Goal: Check status: Check status

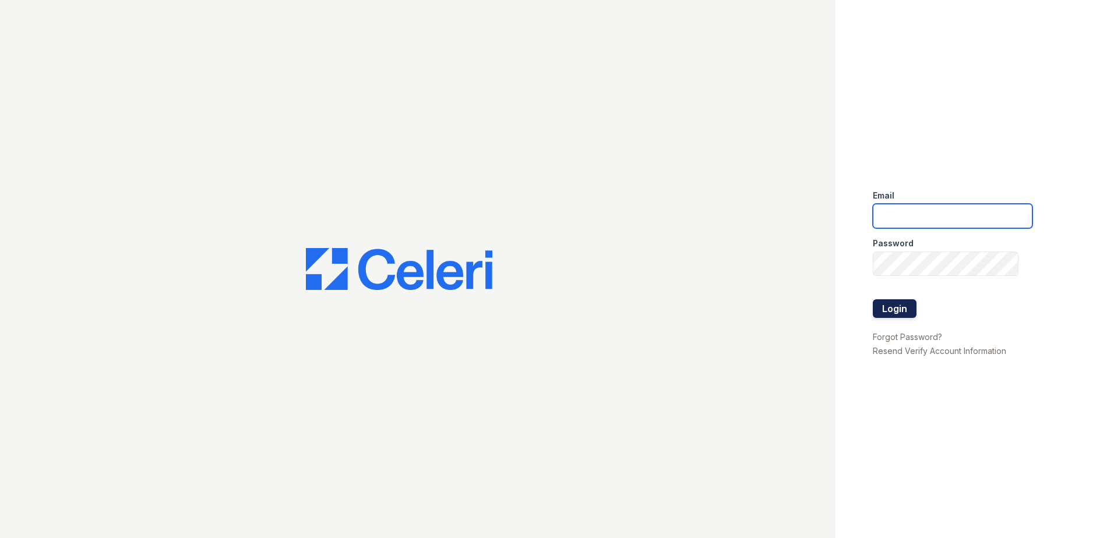
type input "[EMAIL_ADDRESS][DOMAIN_NAME]"
click at [907, 305] on button "Login" at bounding box center [895, 309] width 44 height 19
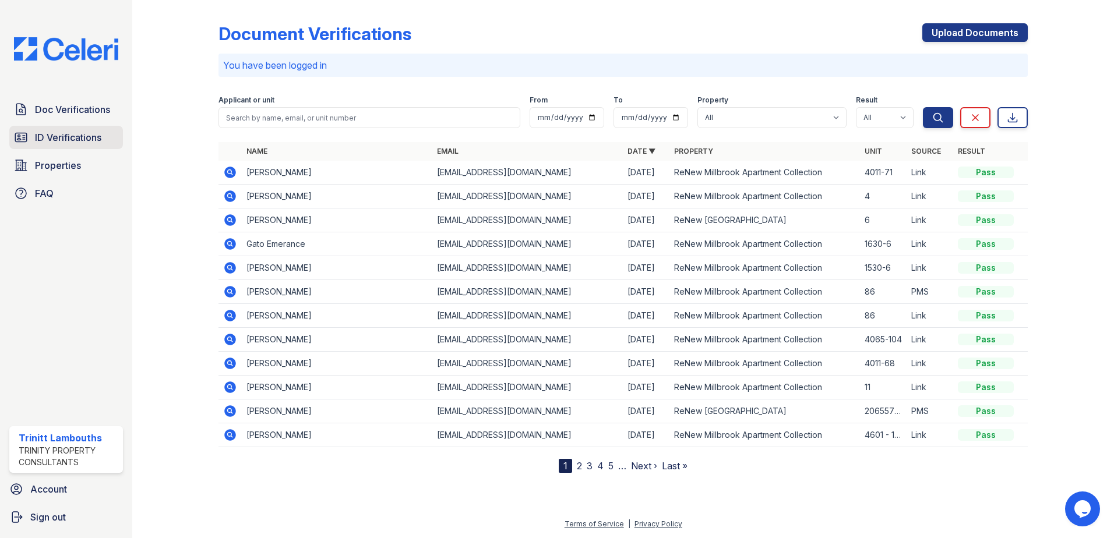
click at [75, 135] on span "ID Verifications" at bounding box center [68, 138] width 66 height 14
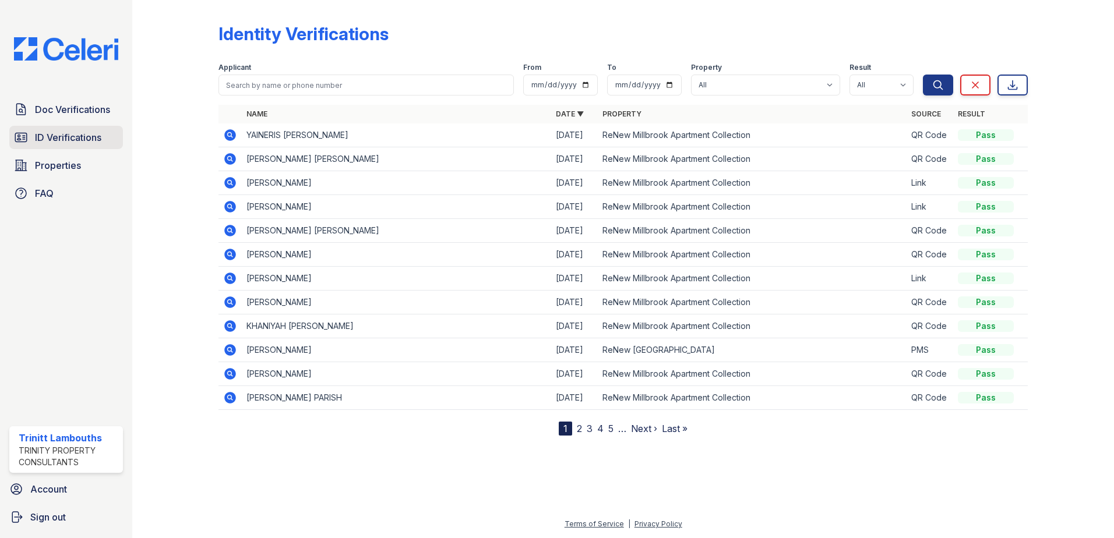
click at [61, 139] on span "ID Verifications" at bounding box center [68, 138] width 66 height 14
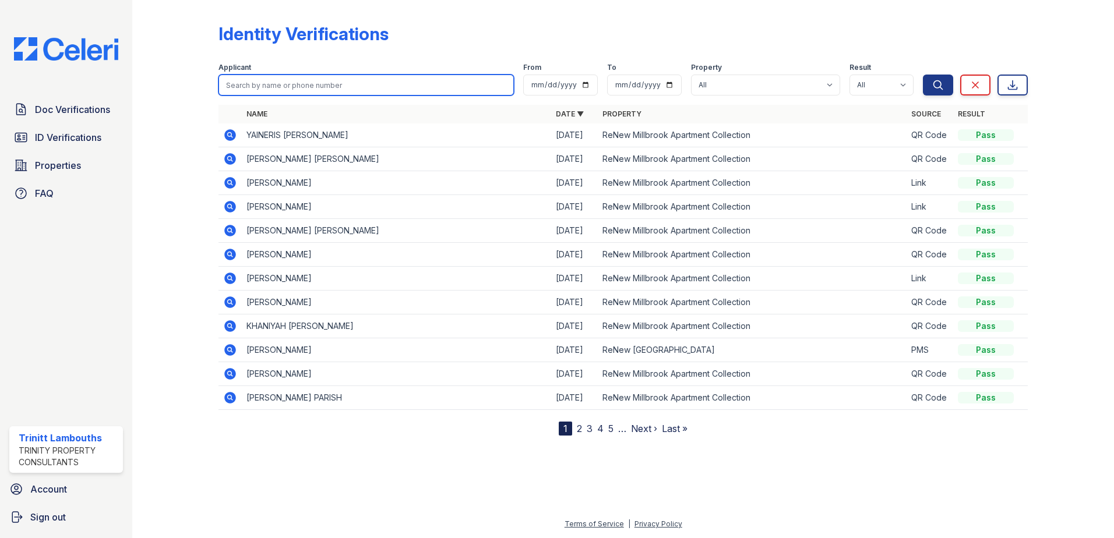
click at [304, 87] on input "search" at bounding box center [366, 85] width 295 height 21
type input "peter"
click at [923, 75] on button "Search" at bounding box center [938, 85] width 30 height 21
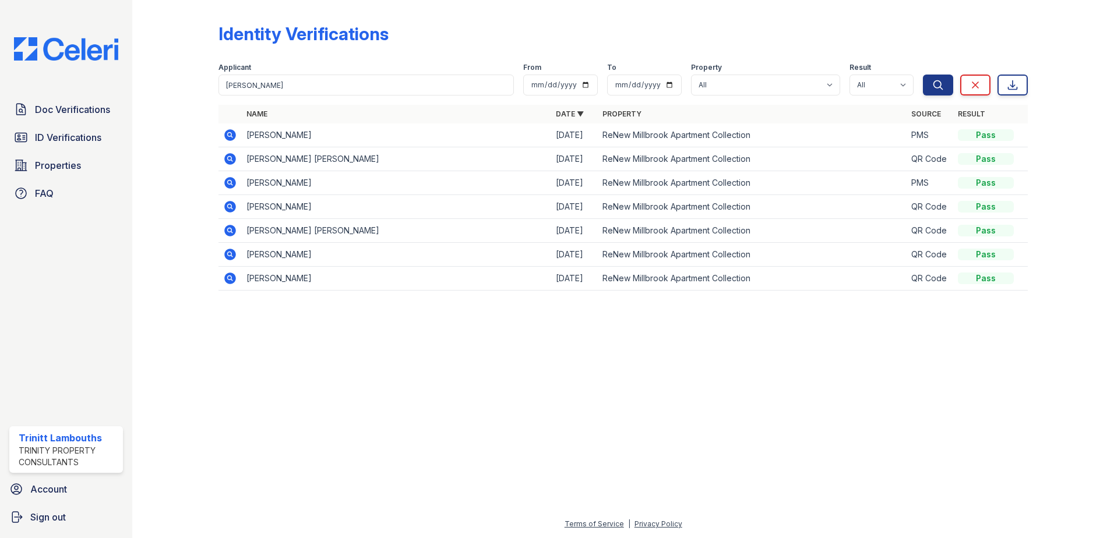
click at [228, 138] on icon at bounding box center [230, 135] width 12 height 12
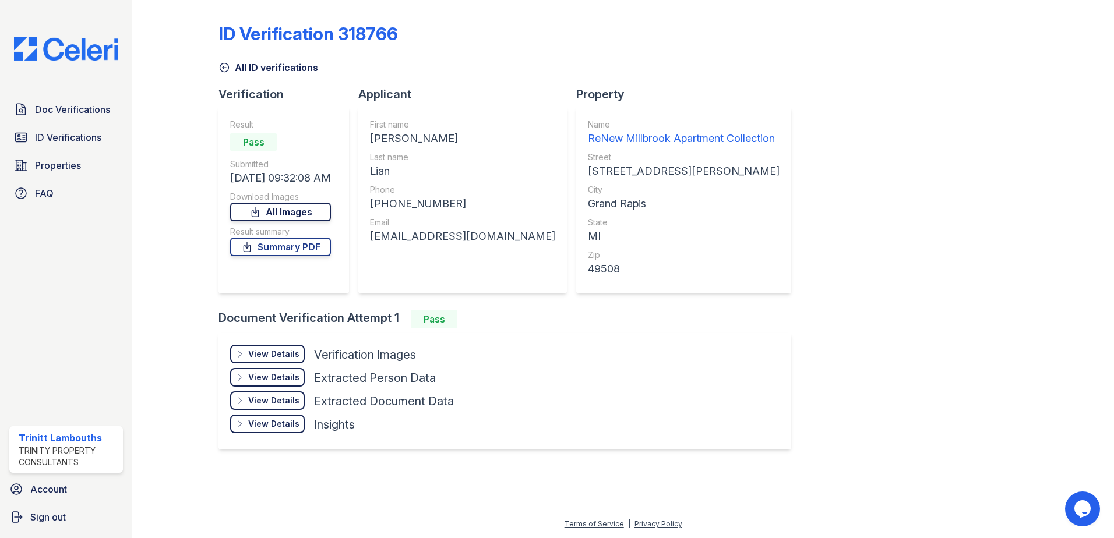
click at [313, 209] on link "All Images" at bounding box center [280, 212] width 101 height 19
drag, startPoint x: 65, startPoint y: 135, endPoint x: 83, endPoint y: 150, distance: 23.5
click at [65, 135] on span "ID Verifications" at bounding box center [68, 138] width 66 height 14
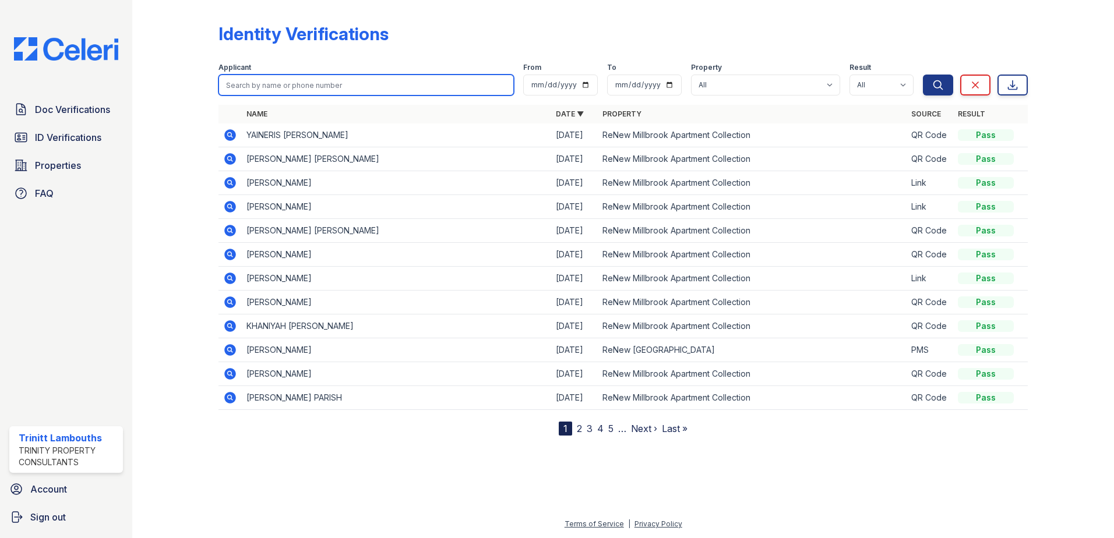
click at [259, 88] on input "search" at bounding box center [366, 85] width 295 height 21
type input "terika"
click at [923, 75] on button "Search" at bounding box center [938, 85] width 30 height 21
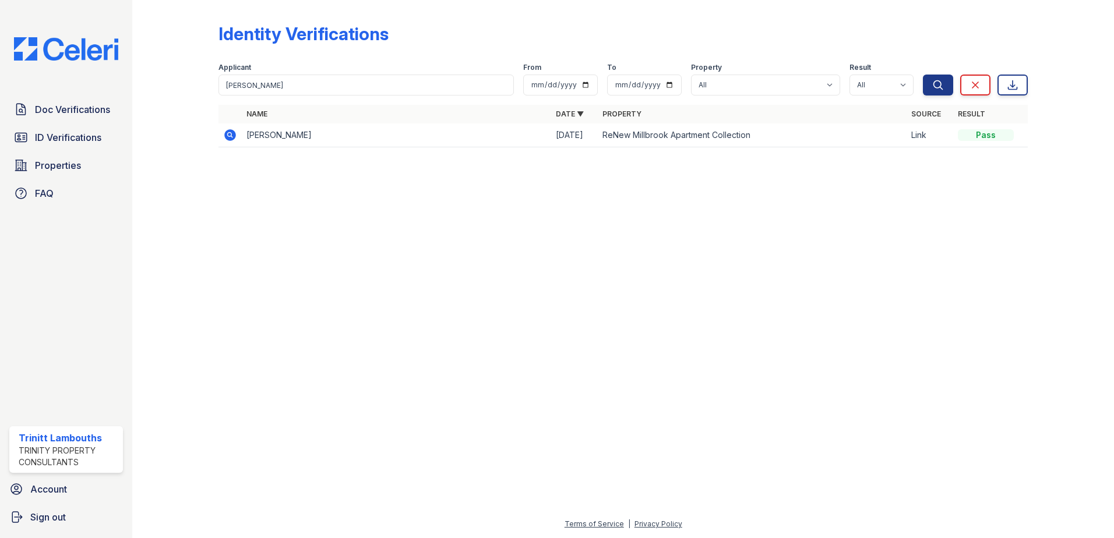
click at [233, 135] on icon at bounding box center [230, 135] width 12 height 12
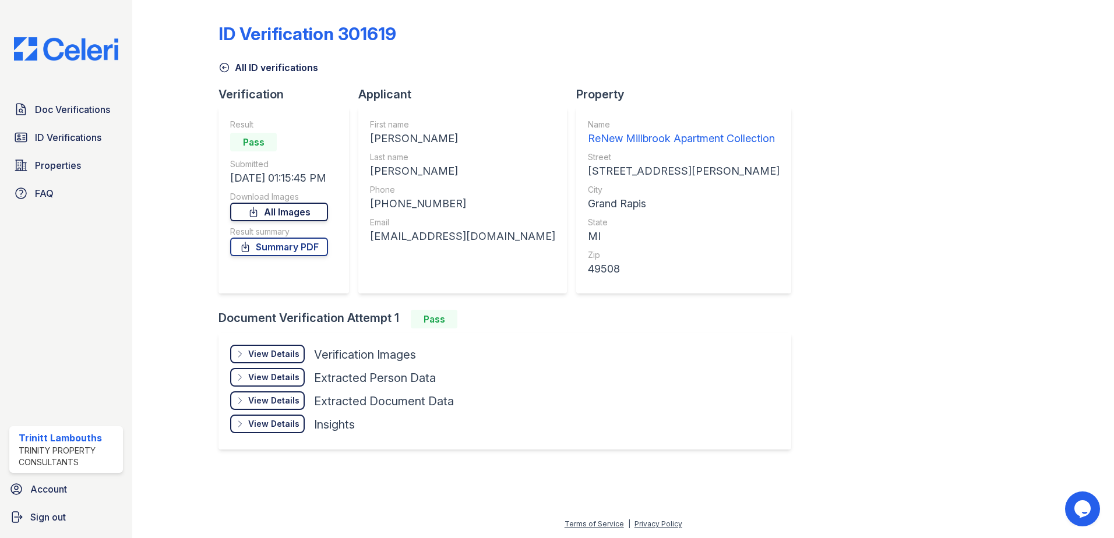
click at [291, 206] on link "All Images" at bounding box center [279, 212] width 98 height 19
click at [96, 110] on span "Doc Verifications" at bounding box center [72, 110] width 75 height 14
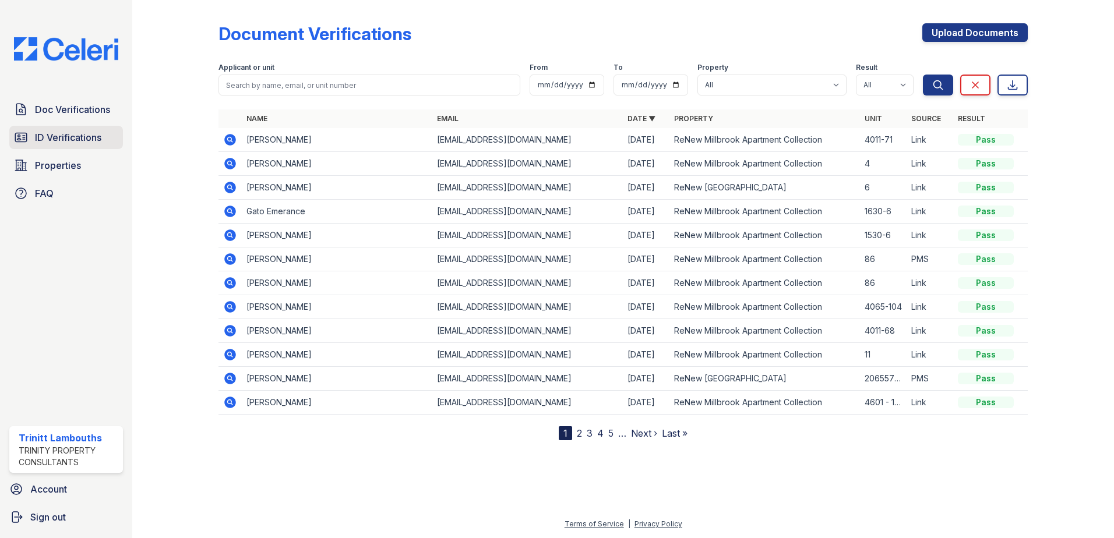
click at [83, 129] on link "ID Verifications" at bounding box center [66, 137] width 114 height 23
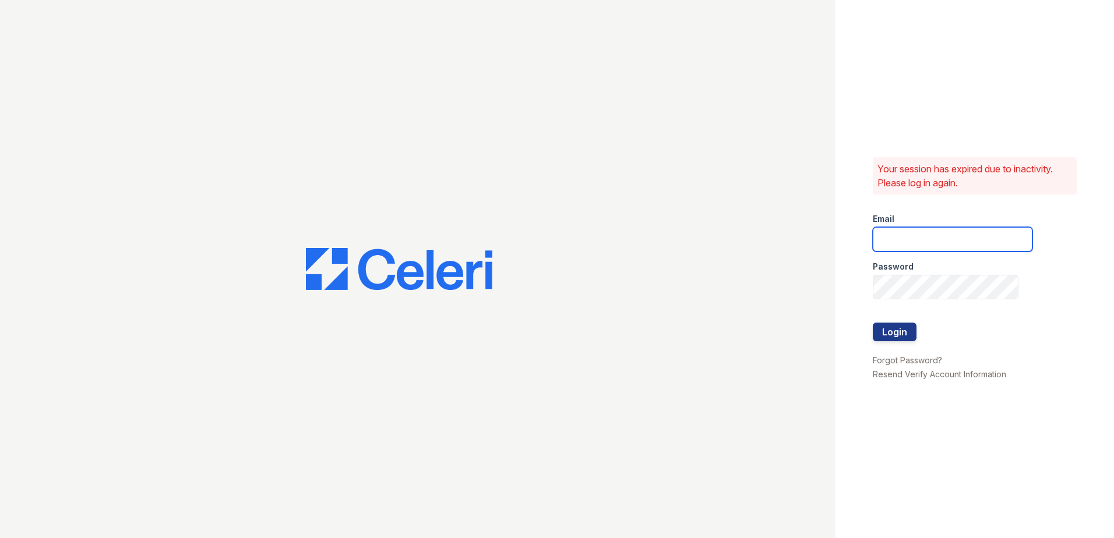
type input "[EMAIL_ADDRESS][DOMAIN_NAME]"
click at [897, 334] on button "Login" at bounding box center [895, 332] width 44 height 19
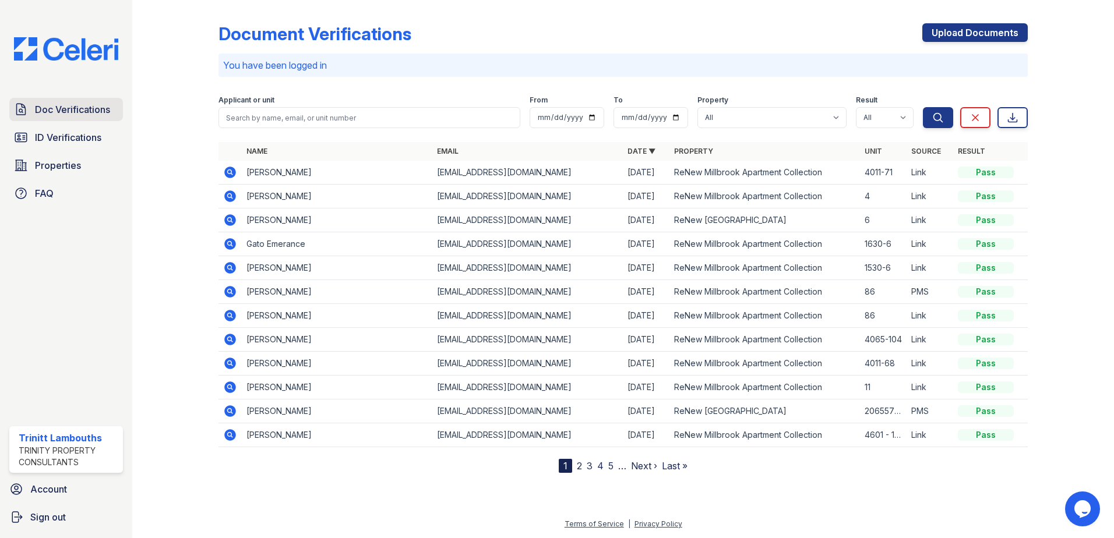
click at [72, 110] on span "Doc Verifications" at bounding box center [72, 110] width 75 height 14
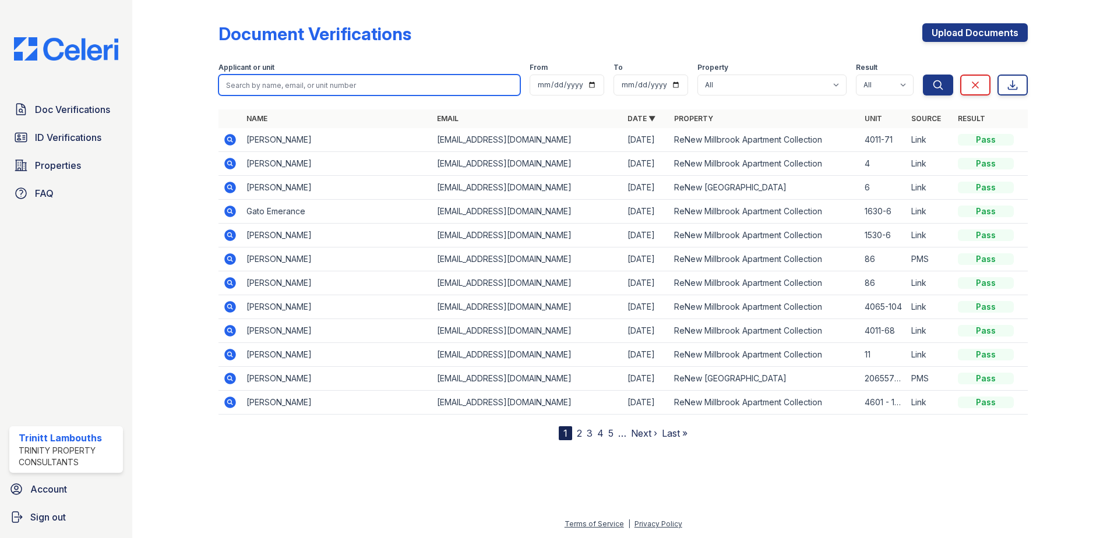
click at [273, 84] on input "search" at bounding box center [370, 85] width 302 height 21
type input "[PERSON_NAME]"
click at [923, 75] on button "Search" at bounding box center [938, 85] width 30 height 21
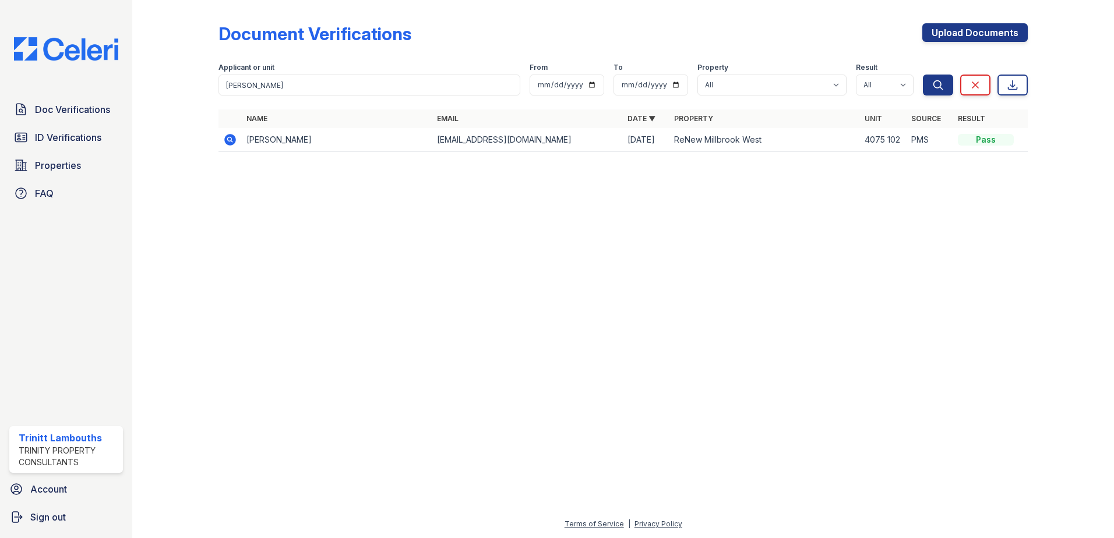
click at [228, 140] on icon at bounding box center [229, 139] width 3 height 3
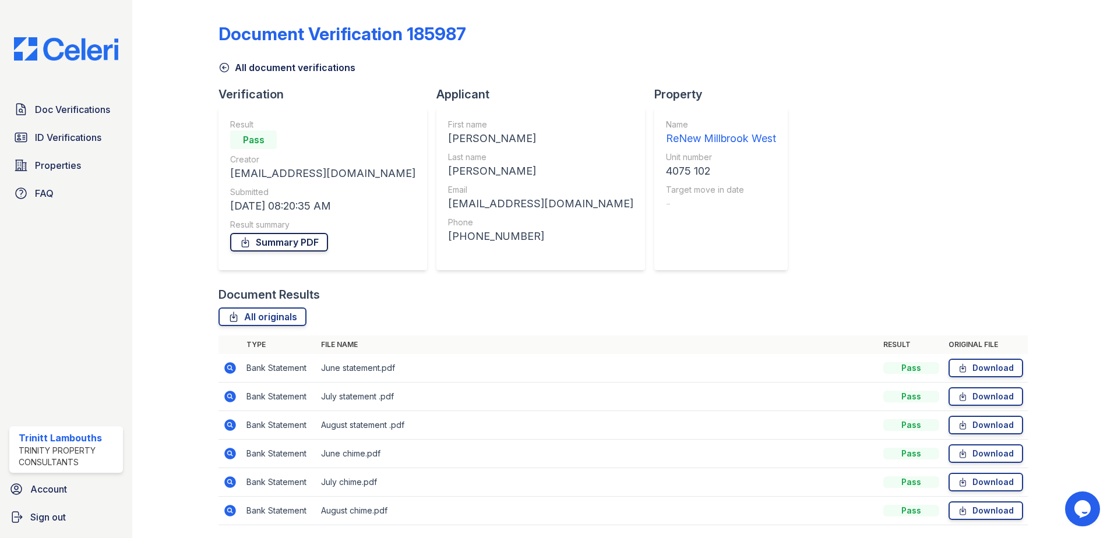
click at [261, 247] on link "Summary PDF" at bounding box center [279, 242] width 98 height 19
click at [83, 145] on link "ID Verifications" at bounding box center [66, 137] width 114 height 23
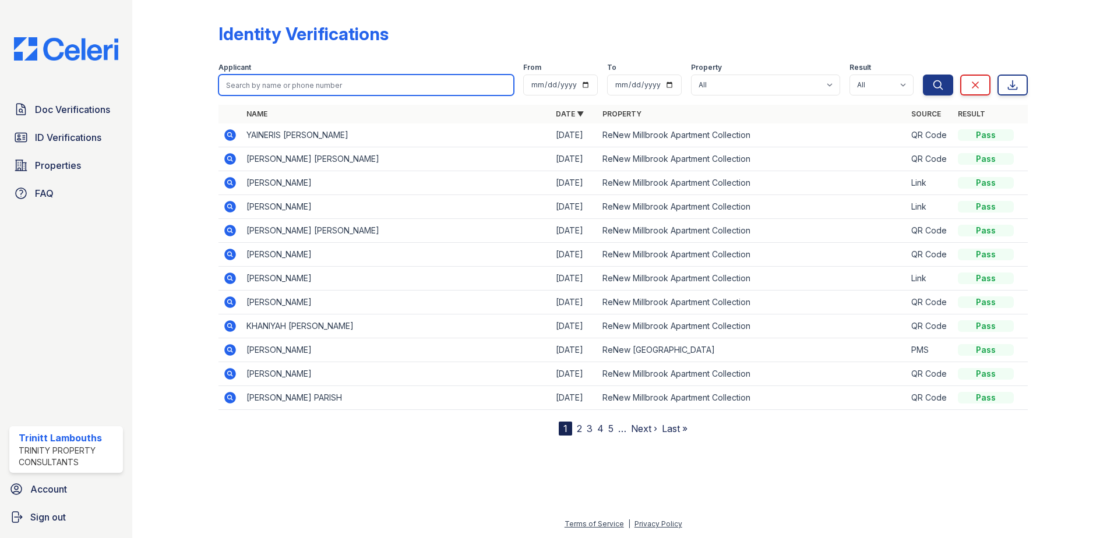
click at [294, 83] on input "search" at bounding box center [366, 85] width 295 height 21
type input "patricia"
click at [923, 75] on button "Search" at bounding box center [938, 85] width 30 height 21
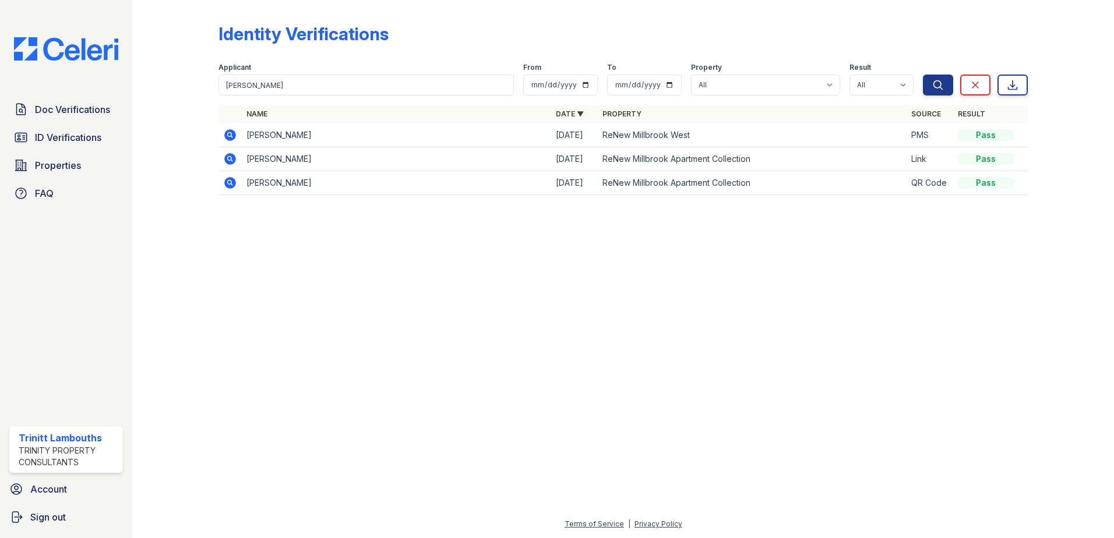
click at [229, 132] on icon at bounding box center [230, 135] width 14 height 14
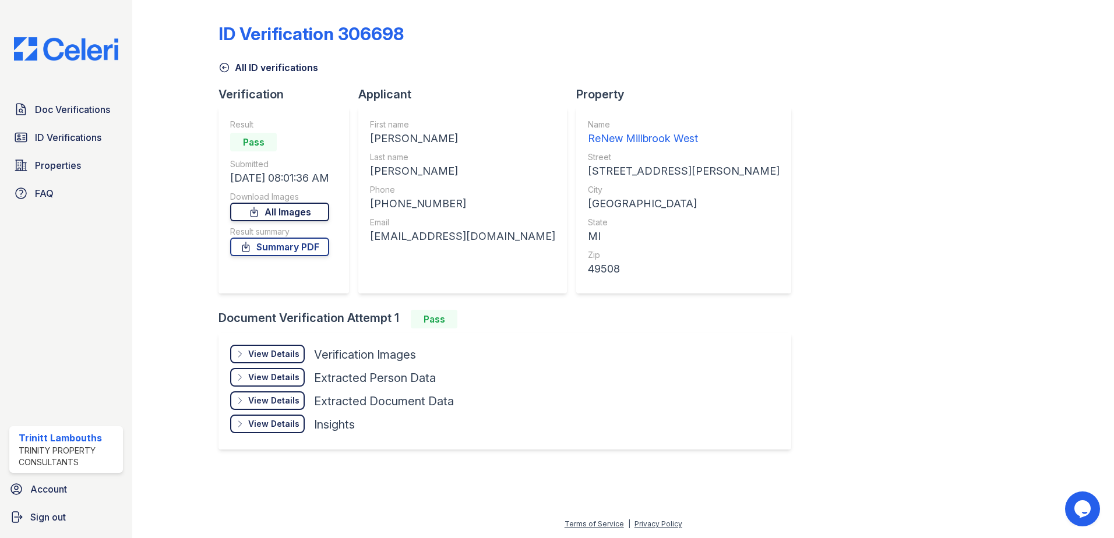
click at [268, 211] on link "All Images" at bounding box center [279, 212] width 99 height 19
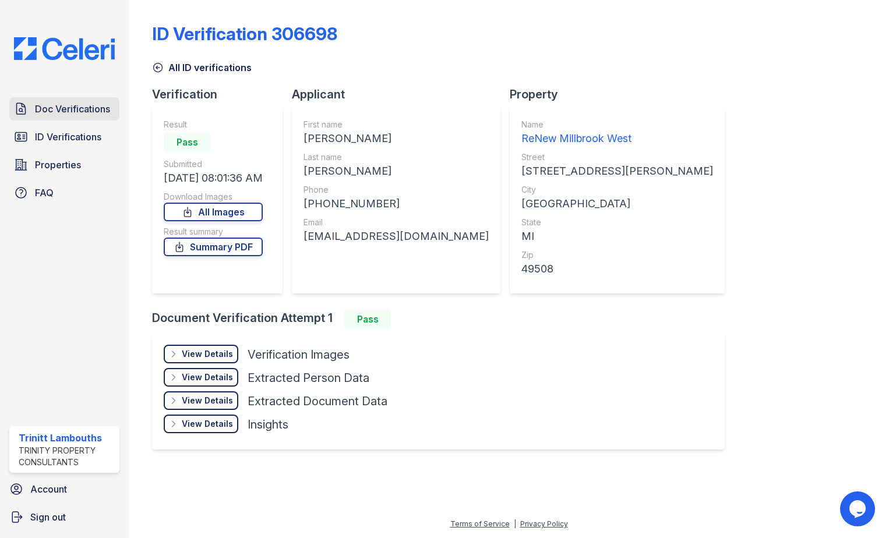
click at [79, 108] on span "Doc Verifications" at bounding box center [72, 109] width 75 height 14
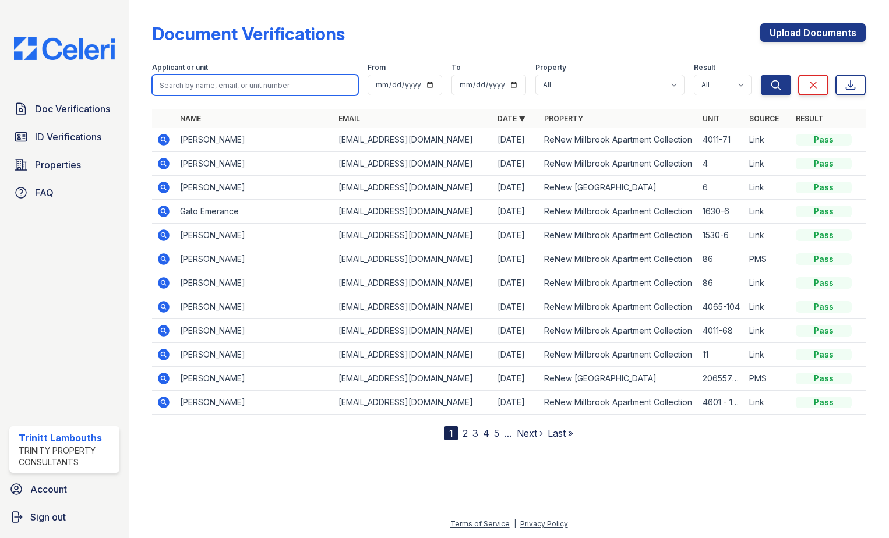
click at [221, 87] on input "search" at bounding box center [255, 85] width 206 height 21
type input "[PERSON_NAME]"
click at [761, 75] on button "Search" at bounding box center [776, 85] width 30 height 21
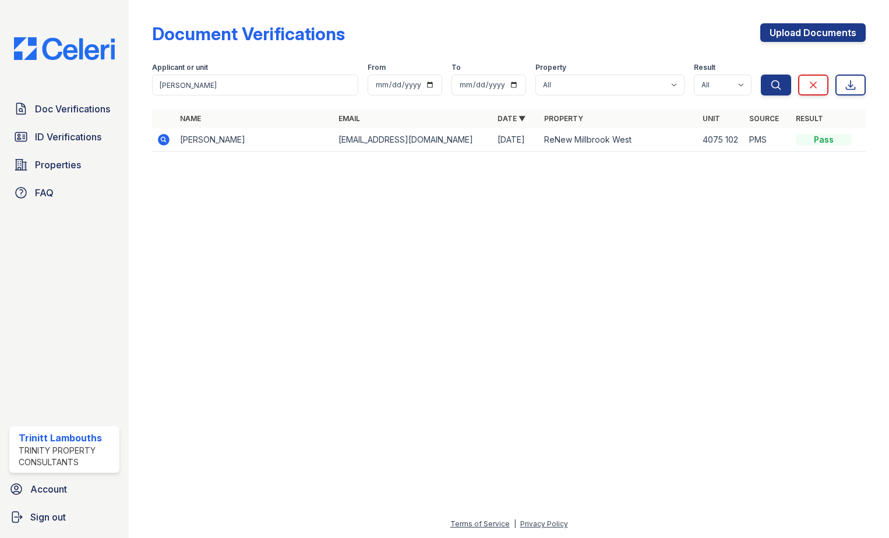
click at [159, 143] on icon at bounding box center [164, 140] width 14 height 14
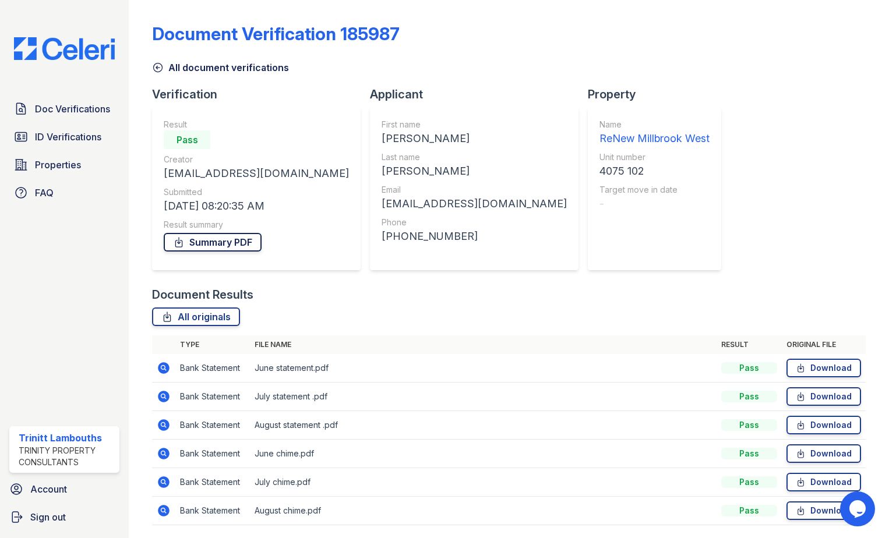
click at [239, 240] on link "Summary PDF" at bounding box center [213, 242] width 98 height 19
click at [63, 137] on span "ID Verifications" at bounding box center [68, 137] width 66 height 14
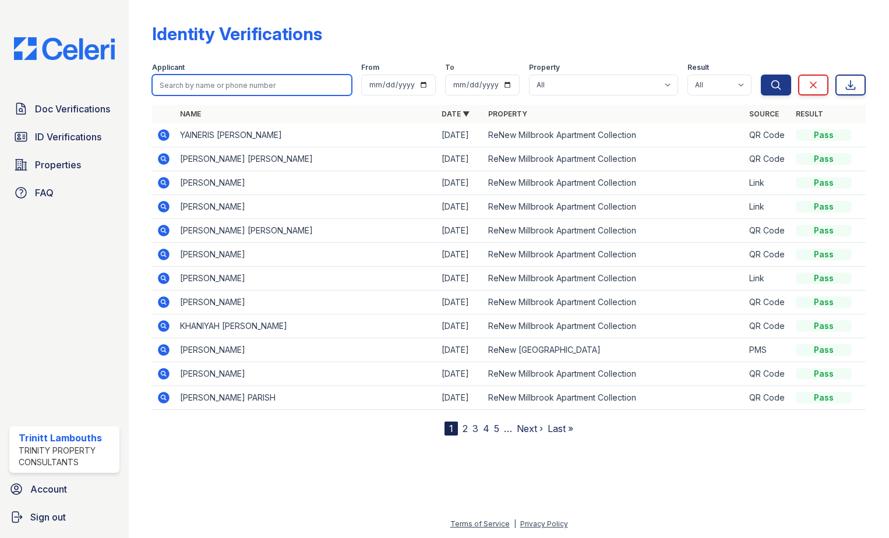
click at [220, 90] on input "search" at bounding box center [252, 85] width 200 height 21
type input "[PERSON_NAME]"
click at [761, 75] on button "Search" at bounding box center [776, 85] width 30 height 21
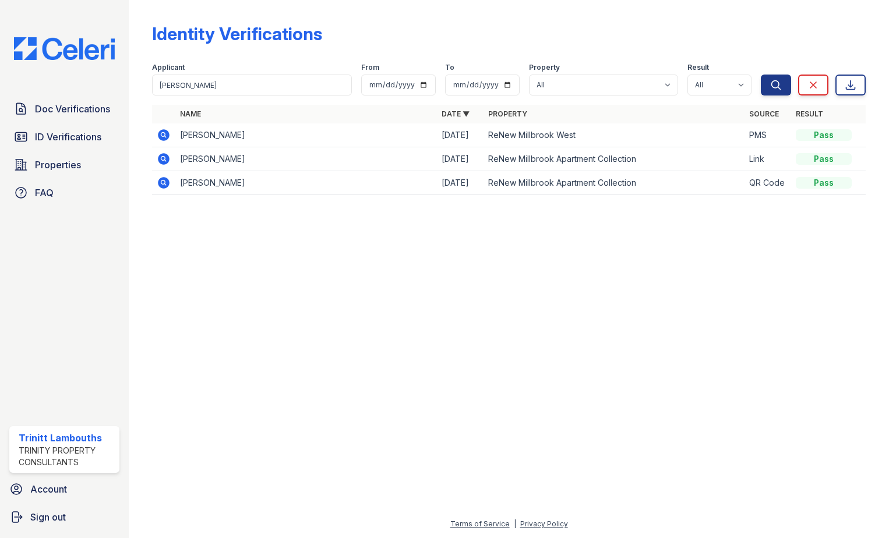
click at [163, 137] on icon at bounding box center [164, 135] width 12 height 12
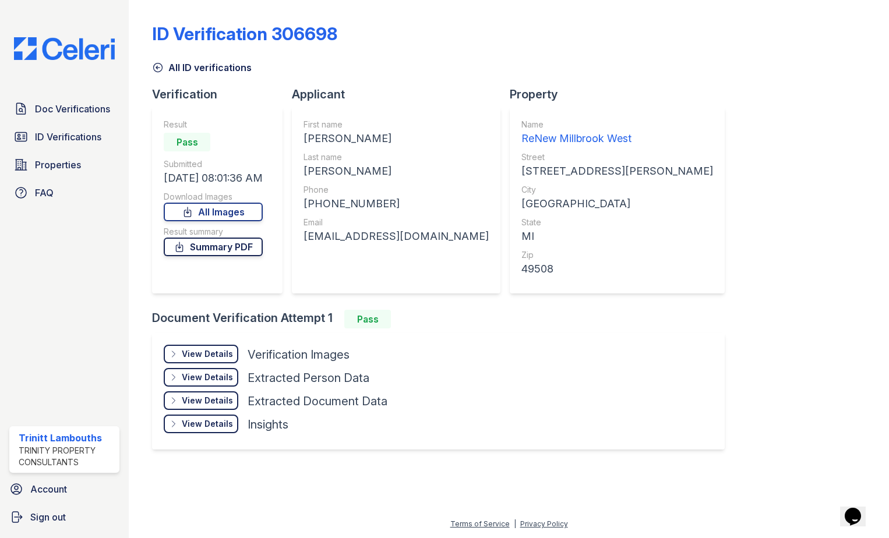
click at [249, 249] on link "Summary PDF" at bounding box center [213, 247] width 99 height 19
